Goal: Transaction & Acquisition: Obtain resource

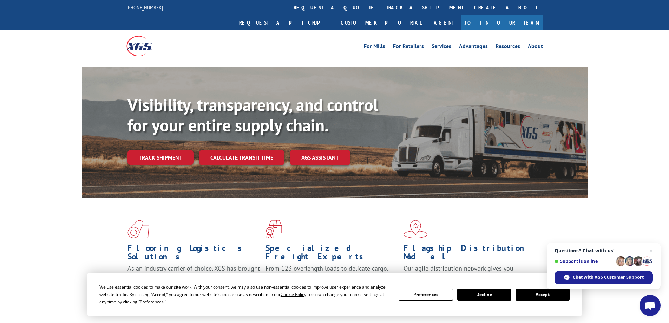
click at [542, 294] on button "Accept" at bounding box center [542, 294] width 54 height 12
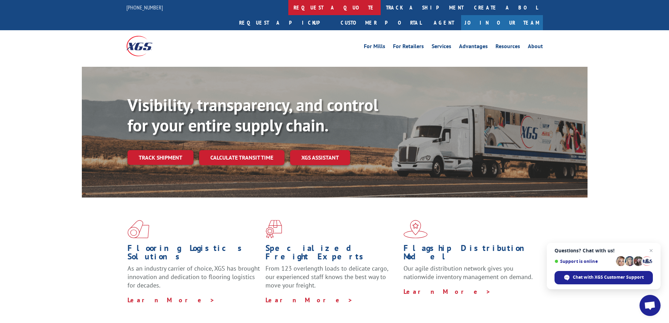
click at [288, 8] on link "request a quote" at bounding box center [334, 7] width 92 height 15
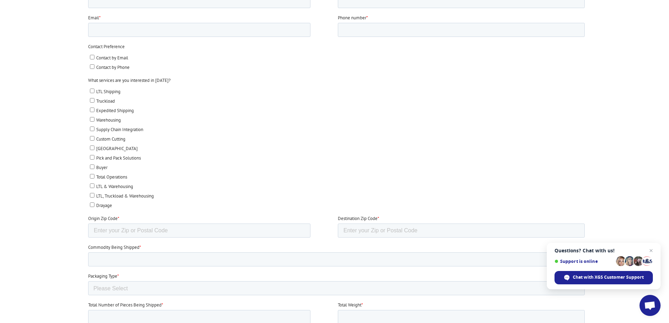
scroll to position [281, 0]
